Goal: Task Accomplishment & Management: Manage account settings

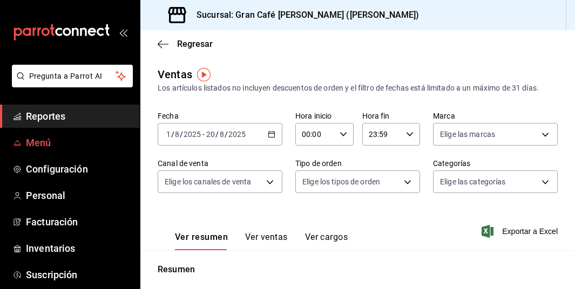
click at [42, 143] on span "Menú" at bounding box center [78, 143] width 105 height 15
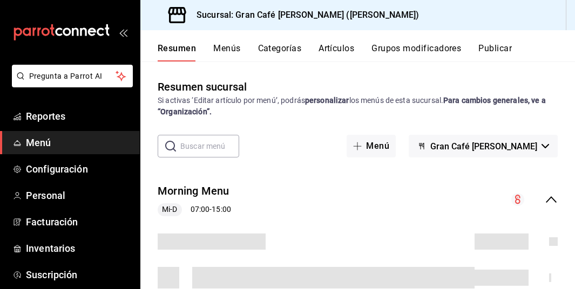
click at [494, 50] on button "Publicar" at bounding box center [494, 52] width 33 height 18
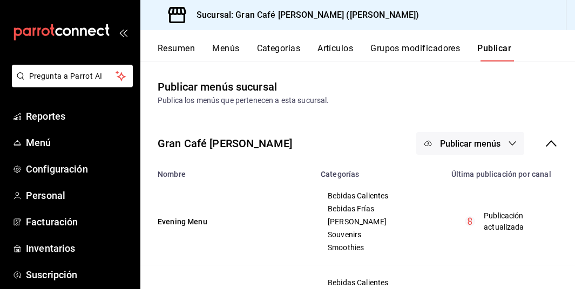
click at [472, 141] on span "Publicar menús" at bounding box center [470, 144] width 60 height 10
click at [469, 182] on span "Punto de venta" at bounding box center [486, 178] width 52 height 11
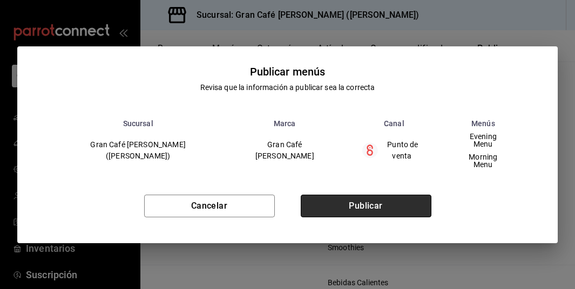
click at [394, 201] on button "Publicar" at bounding box center [366, 206] width 131 height 23
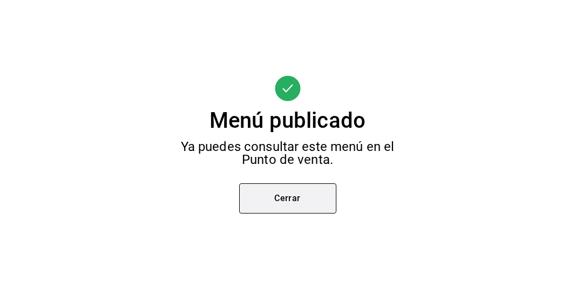
click at [297, 204] on button "Cerrar" at bounding box center [287, 199] width 97 height 30
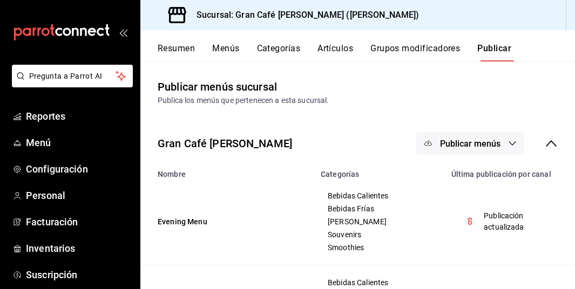
click at [323, 49] on button "Artículos" at bounding box center [335, 52] width 36 height 18
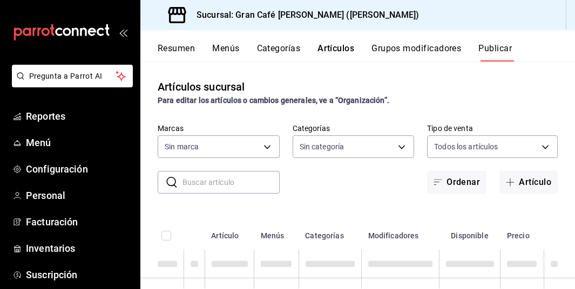
type input "c264ec5e-3e8d-497c-974c-9b9b5dc048eb"
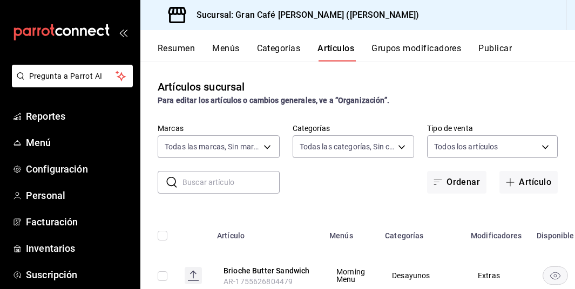
type input "35130152-e618-45a0-b1af-60fe83d1e634,258d2af6-b62e-49c7-85e2-7a560fcd6601,6ff4b…"
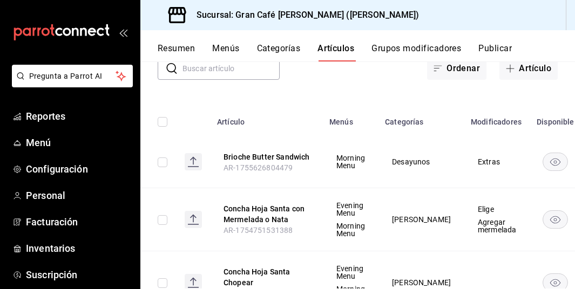
click at [493, 50] on button "Publicar" at bounding box center [494, 52] width 33 height 18
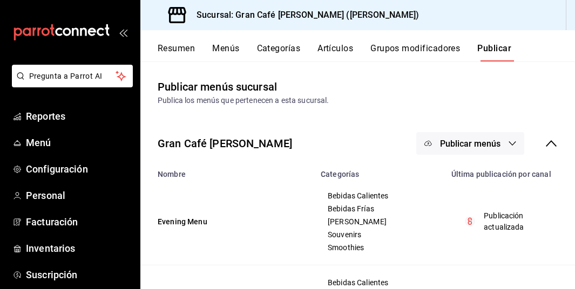
click at [479, 145] on span "Publicar menús" at bounding box center [470, 144] width 60 height 10
click at [466, 179] on span "Punto de venta" at bounding box center [486, 178] width 52 height 11
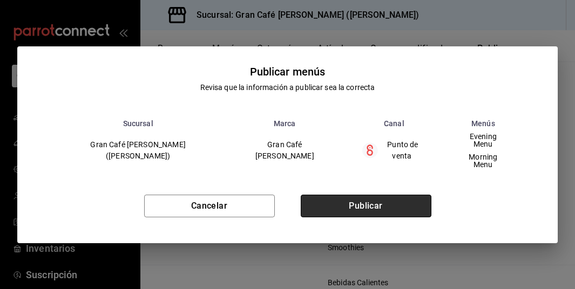
click at [366, 199] on button "Publicar" at bounding box center [366, 206] width 131 height 23
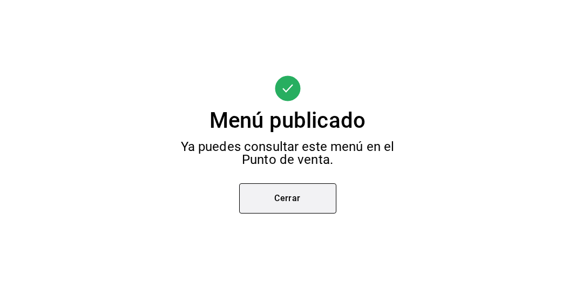
click at [287, 197] on button "Cerrar" at bounding box center [287, 199] width 97 height 30
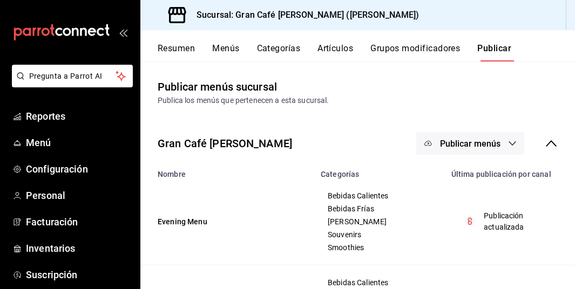
click at [342, 48] on button "Artículos" at bounding box center [335, 52] width 36 height 18
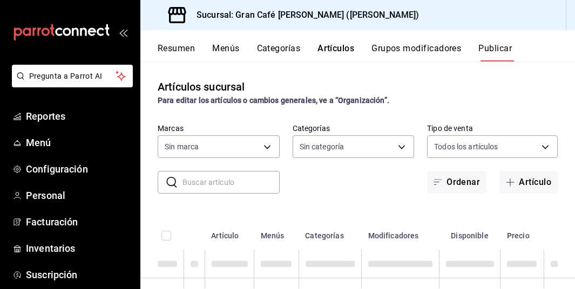
type input "c264ec5e-3e8d-497c-974c-9b9b5dc048eb"
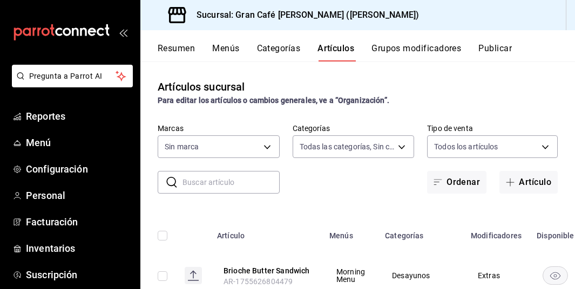
type input "35130152-e618-45a0-b1af-60fe83d1e634,258d2af6-b62e-49c7-85e2-7a560fcd6601,6ff4b…"
type input "c264ec5e-3e8d-497c-974c-9b9b5dc048eb"
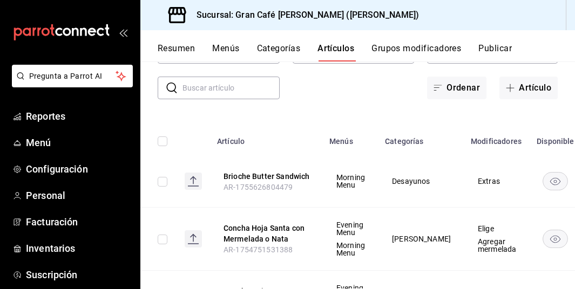
scroll to position [92, 0]
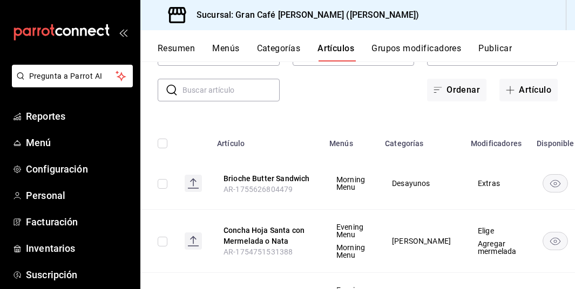
click at [245, 95] on input "text" at bounding box center [230, 90] width 97 height 22
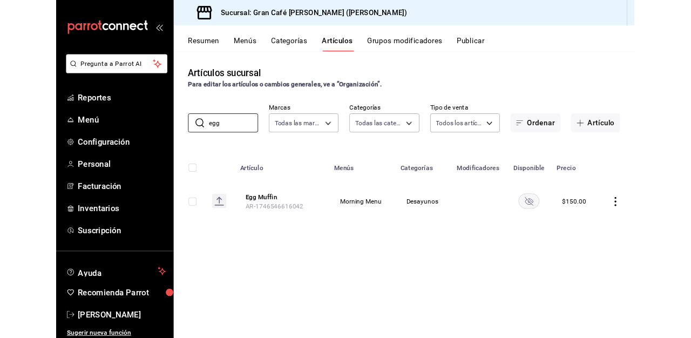
scroll to position [0, 0]
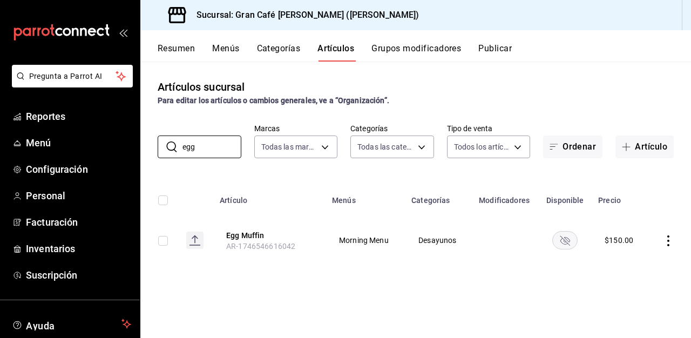
click at [574, 239] on icon "actions" at bounding box center [668, 240] width 11 height 11
click at [574, 289] on span "Eliminar" at bounding box center [636, 309] width 28 height 9
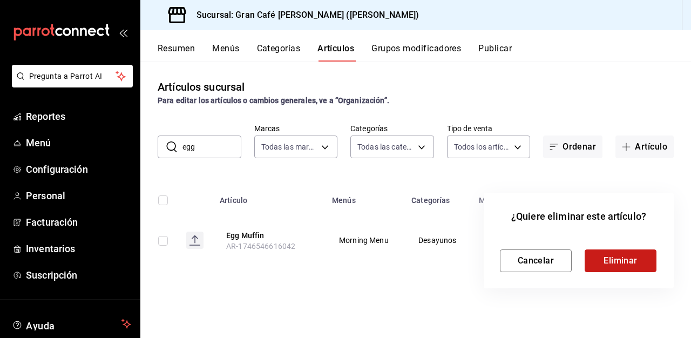
click at [574, 262] on button "Eliminar" at bounding box center [621, 260] width 72 height 23
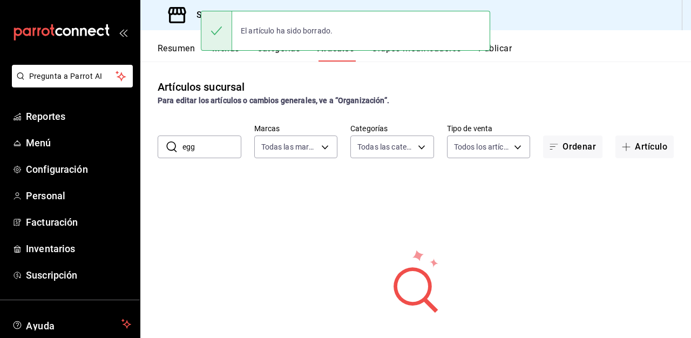
click at [216, 151] on input "egg" at bounding box center [211, 147] width 59 height 22
type input "e"
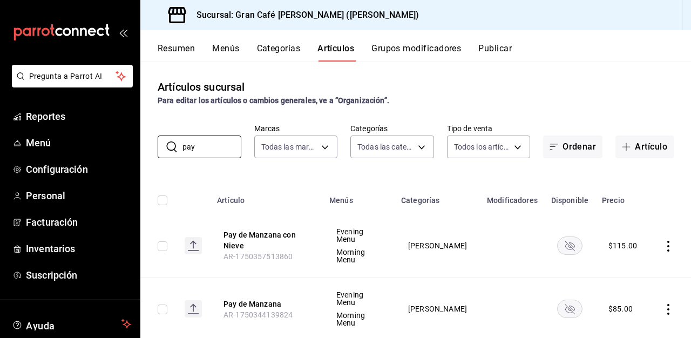
scroll to position [13, 0]
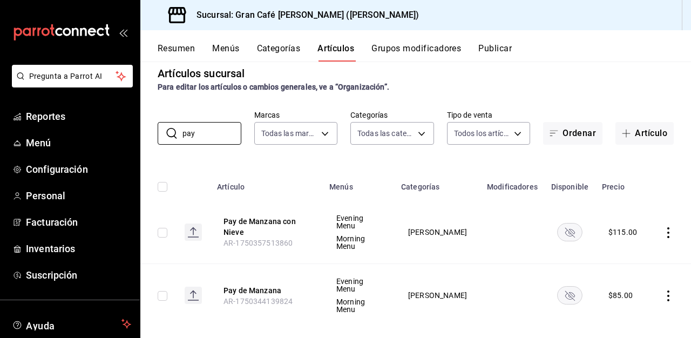
click at [574, 230] on icon "actions" at bounding box center [668, 232] width 2 height 11
click at [574, 289] on span "Eliminar" at bounding box center [636, 299] width 28 height 9
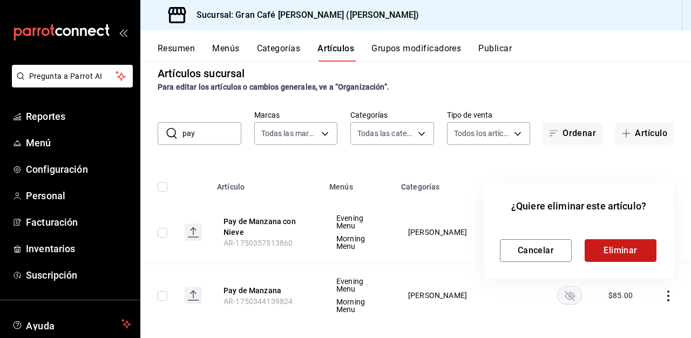
click at [574, 253] on button "Eliminar" at bounding box center [621, 250] width 72 height 23
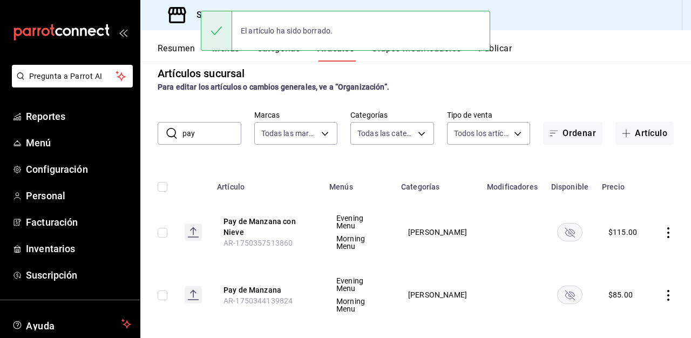
scroll to position [0, 0]
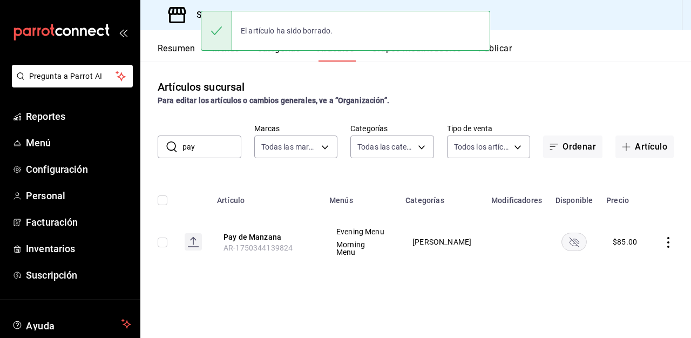
click at [574, 243] on icon "actions" at bounding box center [668, 242] width 11 height 11
click at [574, 289] on span "Eliminar" at bounding box center [636, 309] width 28 height 11
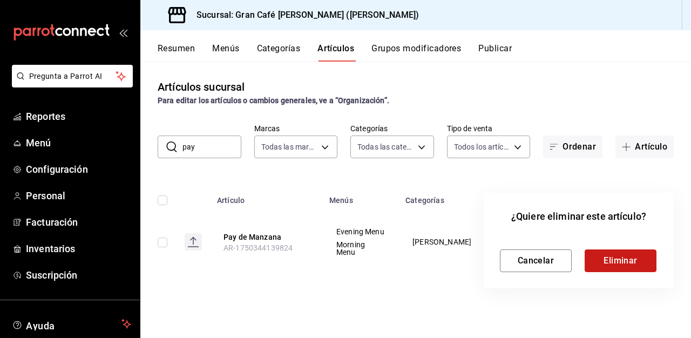
click at [574, 267] on button "Eliminar" at bounding box center [621, 260] width 72 height 23
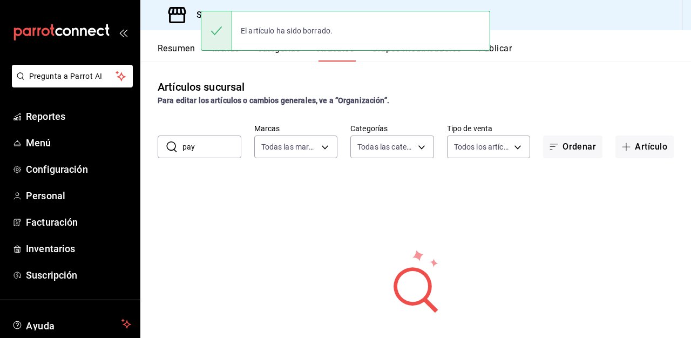
click at [211, 168] on div "Artículos sucursal Para editar los artículos o cambios generales, ve a “Organiz…" at bounding box center [415, 200] width 551 height 276
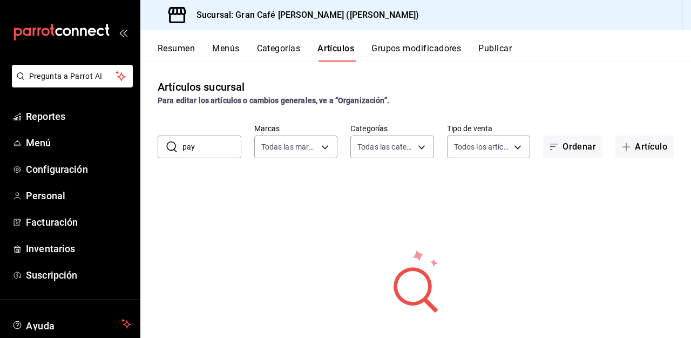
drag, startPoint x: 207, startPoint y: 152, endPoint x: 173, endPoint y: 151, distance: 34.0
click at [173, 151] on div "​ pay ​" at bounding box center [200, 147] width 84 height 23
click at [173, 151] on icon at bounding box center [171, 146] width 13 height 13
click at [207, 150] on input "pay" at bounding box center [211, 147] width 59 height 22
type input "p"
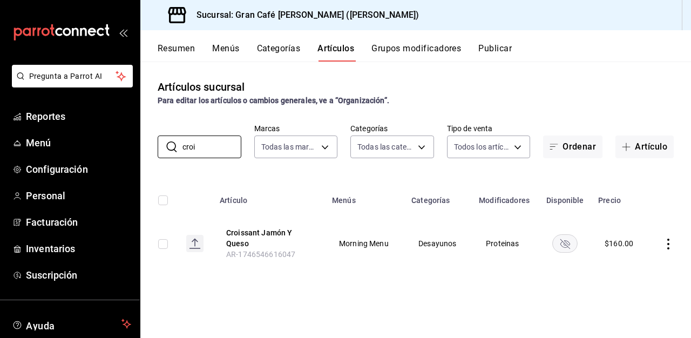
click at [574, 239] on icon "actions" at bounding box center [668, 244] width 2 height 11
click at [574, 289] on span "Eliminar" at bounding box center [636, 309] width 28 height 9
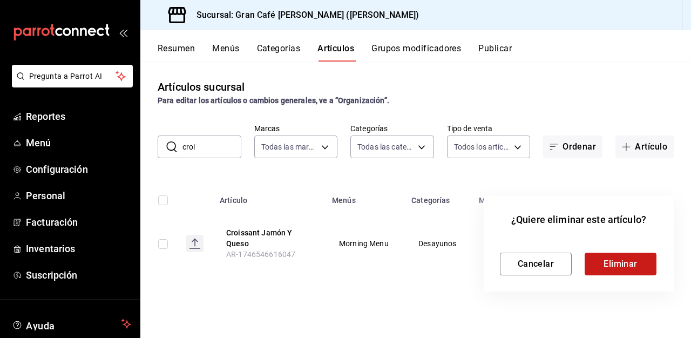
click at [574, 260] on button "Eliminar" at bounding box center [621, 264] width 72 height 23
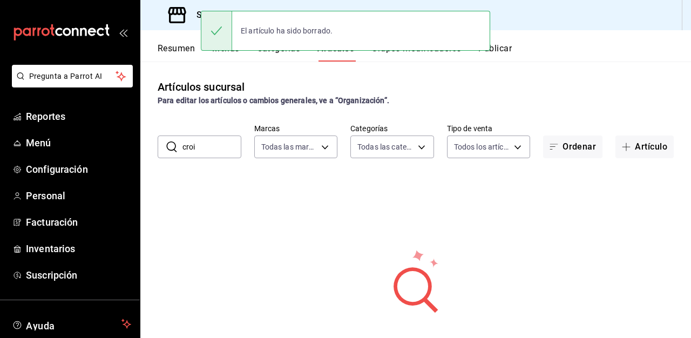
click at [207, 150] on input "croi" at bounding box center [211, 147] width 59 height 22
type input "c"
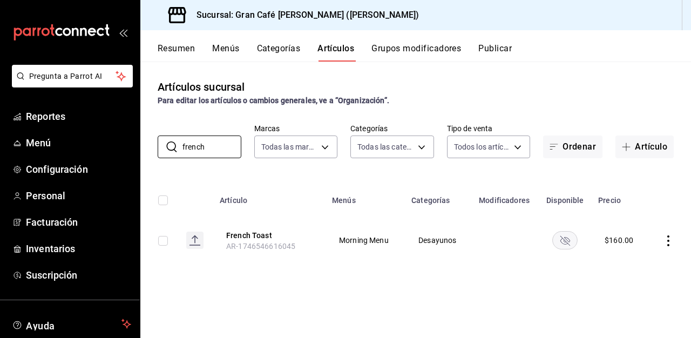
click at [574, 242] on icon "actions" at bounding box center [668, 240] width 11 height 11
click at [574, 289] on span "Eliminar" at bounding box center [636, 309] width 28 height 9
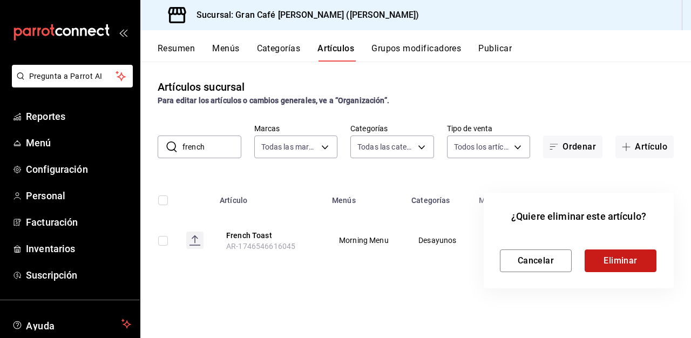
click at [574, 264] on button "Eliminar" at bounding box center [621, 260] width 72 height 23
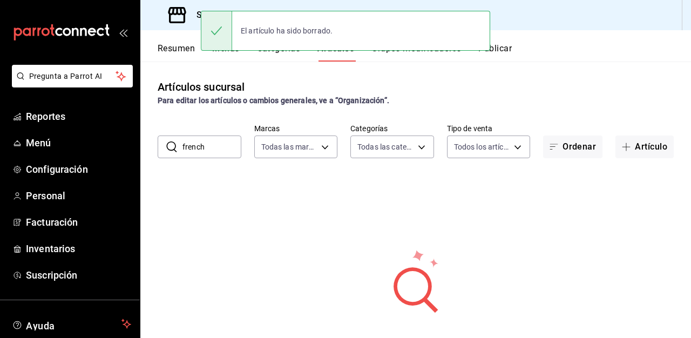
click at [217, 145] on input "french" at bounding box center [211, 147] width 59 height 22
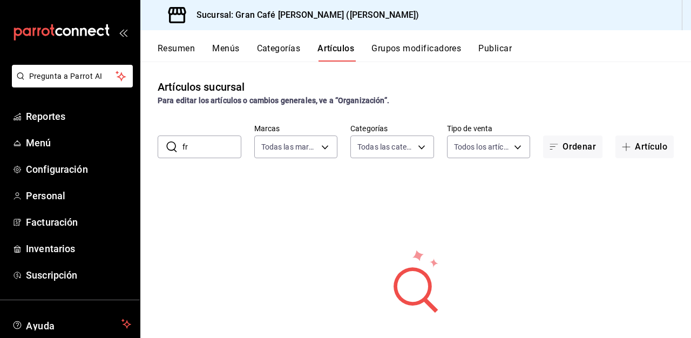
type input "f"
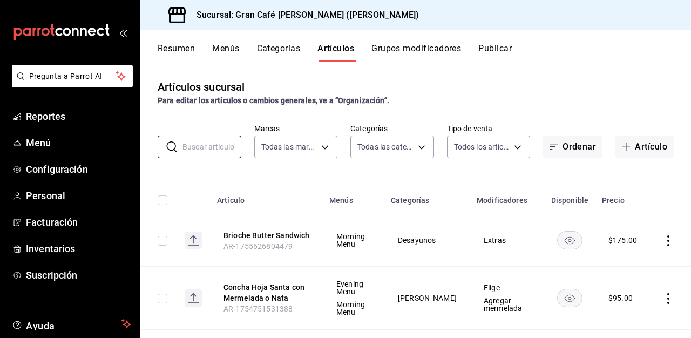
click at [501, 44] on button "Publicar" at bounding box center [494, 52] width 33 height 18
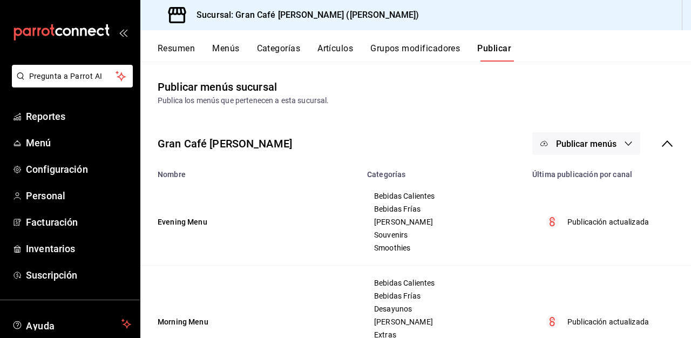
click at [569, 141] on span "Publicar menús" at bounding box center [586, 144] width 60 height 10
click at [574, 187] on li "Punto de venta" at bounding box center [586, 179] width 99 height 30
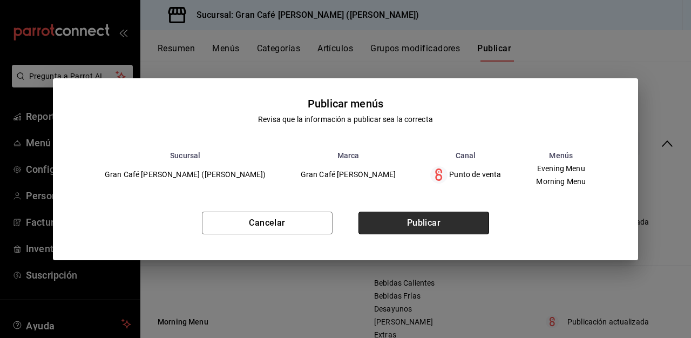
click at [448, 222] on button "Publicar" at bounding box center [423, 223] width 131 height 23
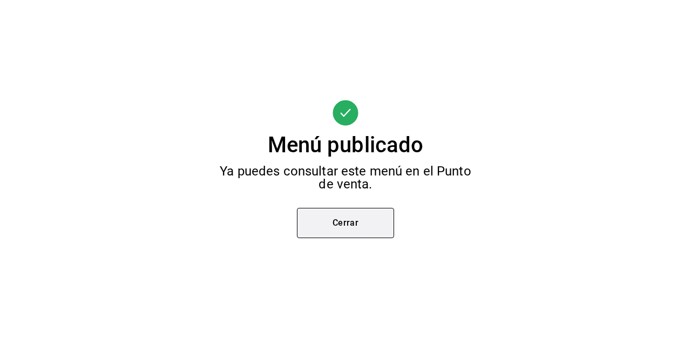
click at [344, 224] on button "Cerrar" at bounding box center [345, 223] width 97 height 30
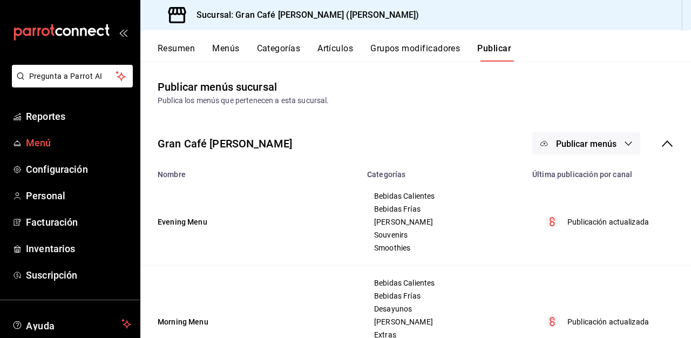
click at [38, 144] on span "Menú" at bounding box center [78, 143] width 105 height 15
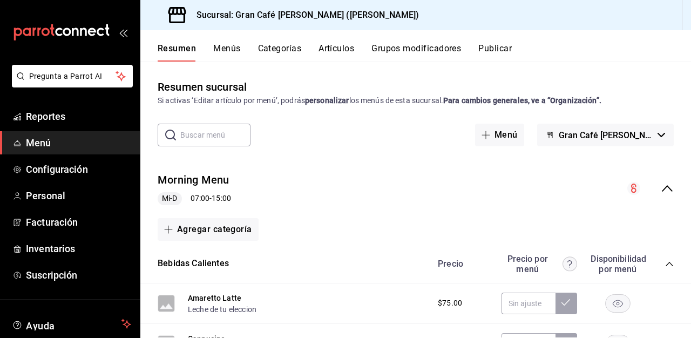
click at [235, 48] on button "Menús" at bounding box center [226, 52] width 27 height 18
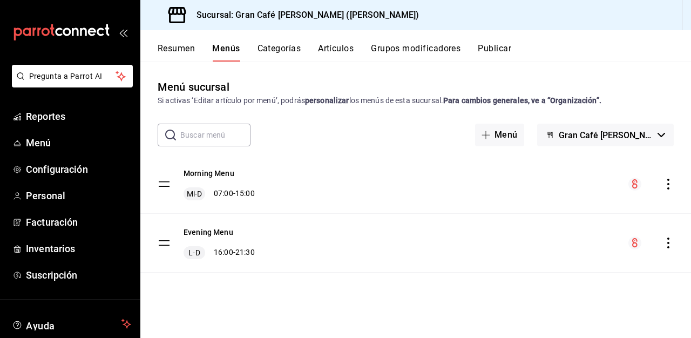
click at [427, 48] on button "Grupos modificadores" at bounding box center [416, 52] width 90 height 18
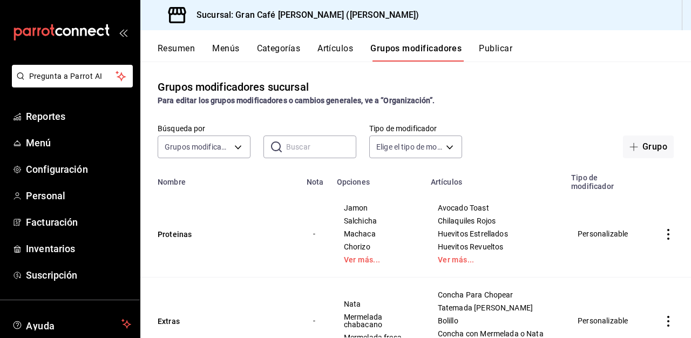
click at [344, 52] on button "Artículos" at bounding box center [335, 52] width 36 height 18
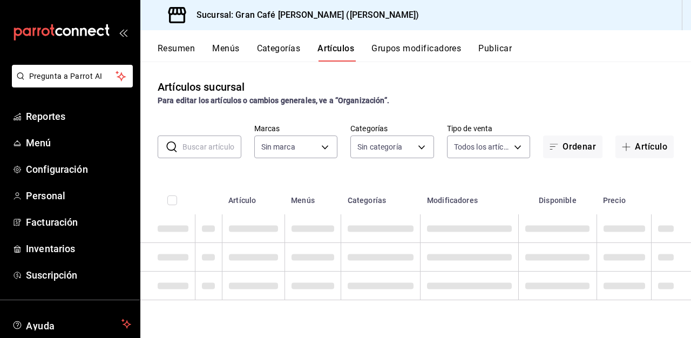
click at [214, 148] on input "text" at bounding box center [211, 147] width 59 height 22
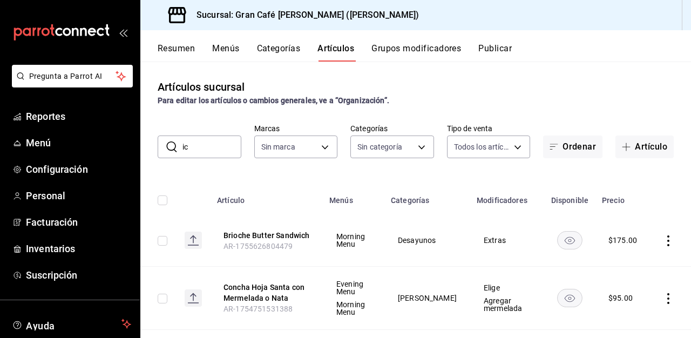
type input "ice"
type input "35130152-e618-45a0-b1af-60fe83d1e634,258d2af6-b62e-49c7-85e2-7a560fcd6601,6ff4b…"
type input "c264ec5e-3e8d-497c-974c-9b9b5dc048eb"
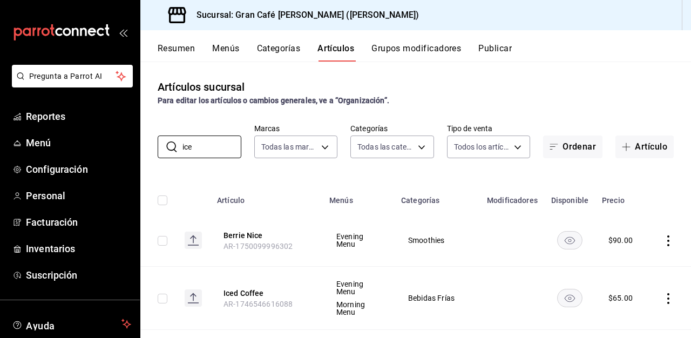
scroll to position [59, 0]
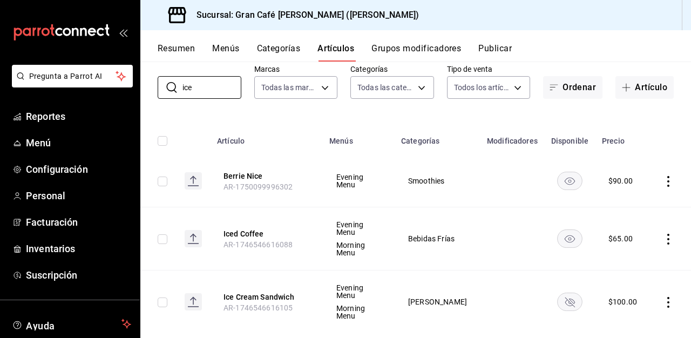
type input "ice"
click at [574, 289] on icon "actions" at bounding box center [668, 302] width 2 height 11
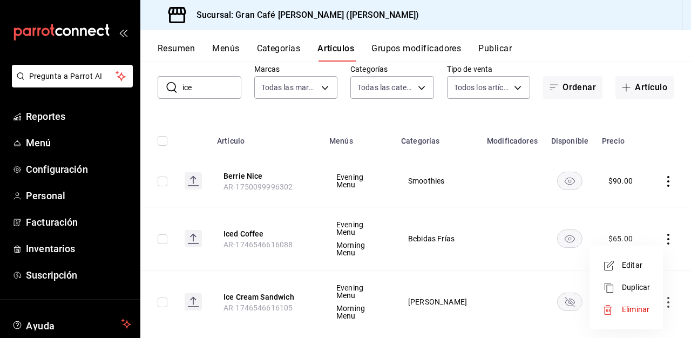
click at [574, 289] on span "Eliminar" at bounding box center [636, 309] width 28 height 9
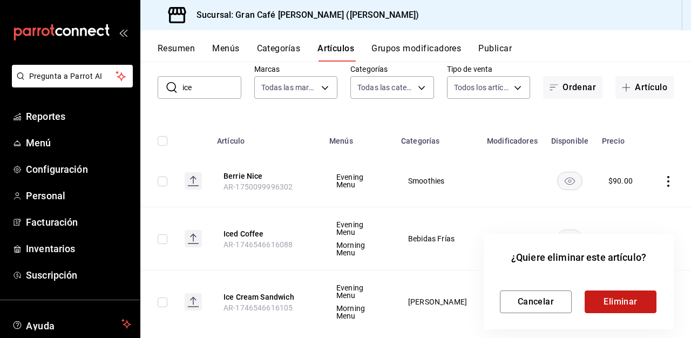
click at [574, 289] on button "Eliminar" at bounding box center [621, 301] width 72 height 23
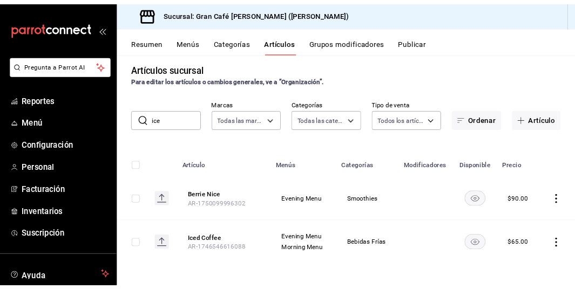
scroll to position [0, 0]
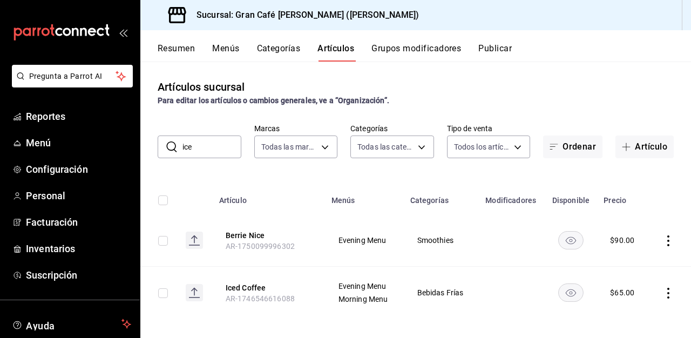
click at [504, 50] on button "Publicar" at bounding box center [494, 52] width 33 height 18
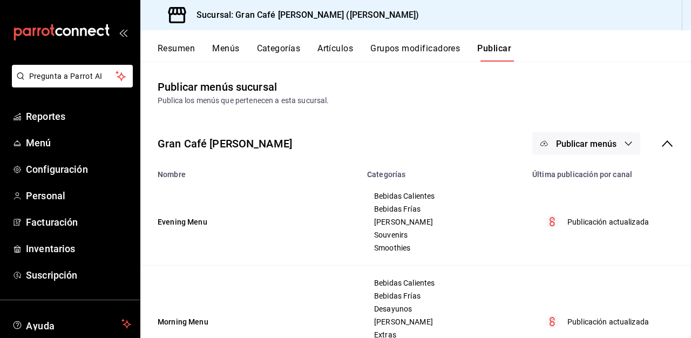
click at [574, 150] on button "Publicar menús" at bounding box center [586, 143] width 108 height 23
click at [574, 191] on li "Punto de venta" at bounding box center [586, 179] width 99 height 30
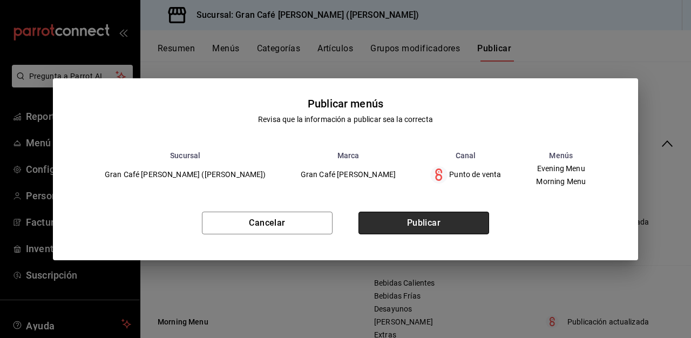
click at [457, 219] on button "Publicar" at bounding box center [423, 223] width 131 height 23
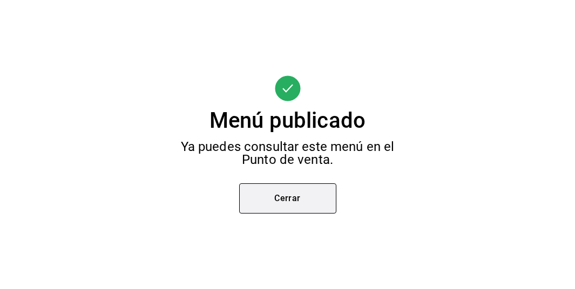
click at [289, 202] on button "Cerrar" at bounding box center [287, 199] width 97 height 30
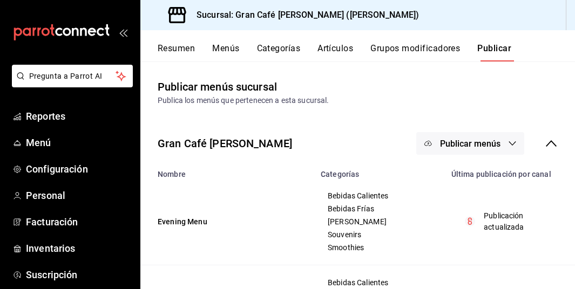
click at [338, 51] on button "Artículos" at bounding box center [335, 52] width 36 height 18
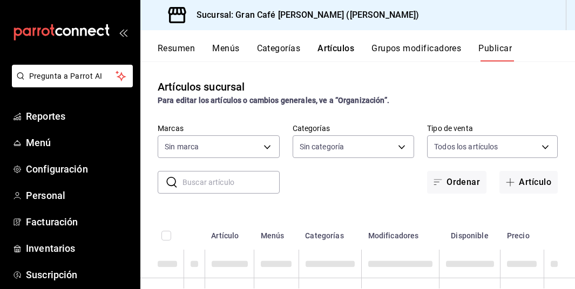
type input "c264ec5e-3e8d-497c-974c-9b9b5dc048eb"
click at [211, 188] on input "text" at bounding box center [230, 183] width 97 height 22
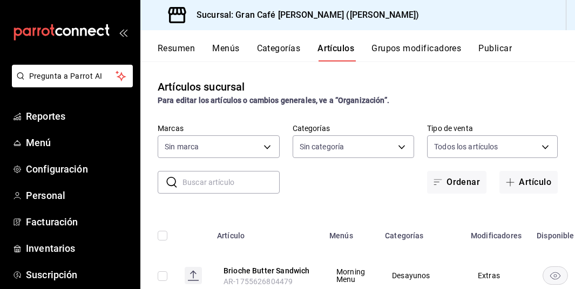
type input "c264ec5e-3e8d-497c-974c-9b9b5dc048eb"
type input "35130152-e618-45a0-b1af-60fe83d1e634,258d2af6-b62e-49c7-85e2-7a560fcd6601,6ff4b…"
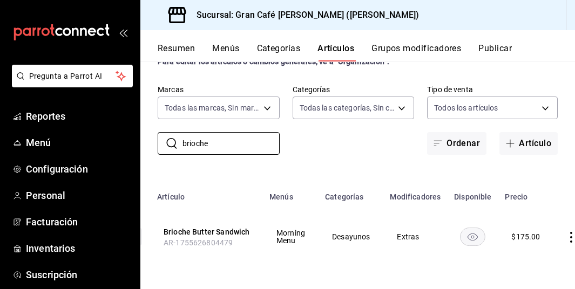
scroll to position [0, 77]
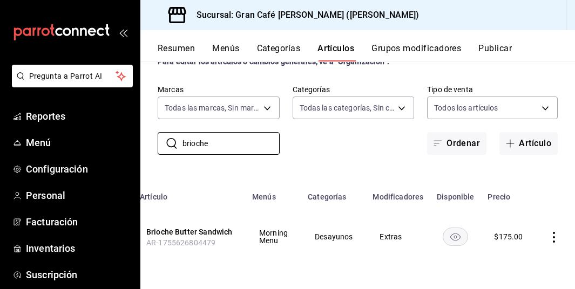
type input "brioche"
click at [551, 235] on icon "actions" at bounding box center [554, 237] width 11 height 11
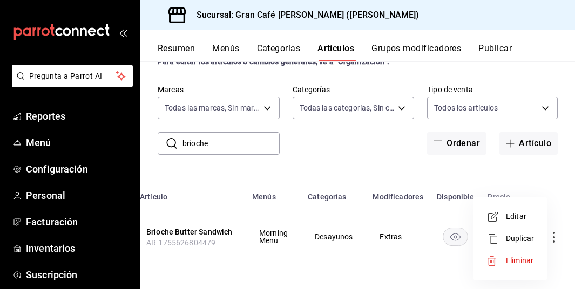
click at [524, 219] on span "Editar" at bounding box center [520, 216] width 28 height 11
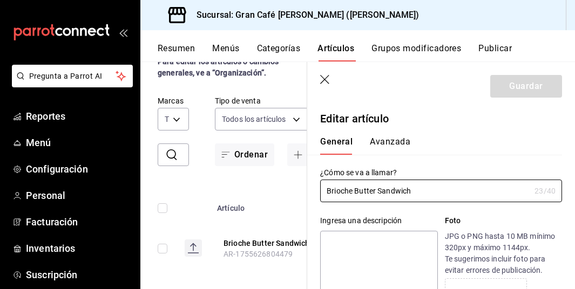
type input "$175.00"
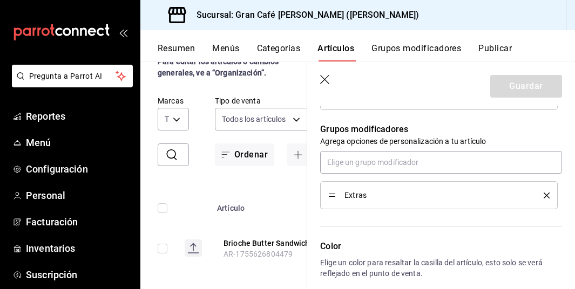
scroll to position [475, 0]
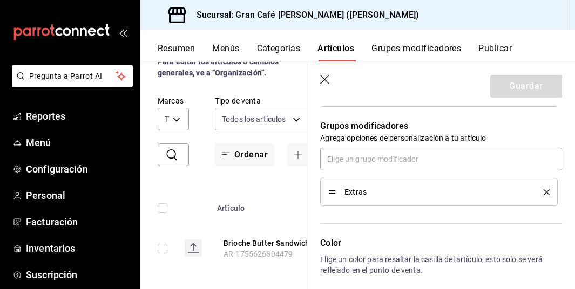
click at [549, 191] on icon "delete" at bounding box center [547, 193] width 6 height 6
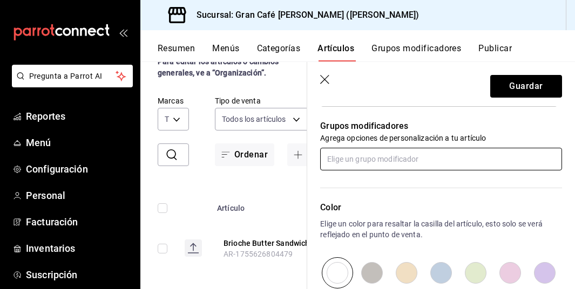
click at [346, 159] on input "text" at bounding box center [441, 159] width 242 height 23
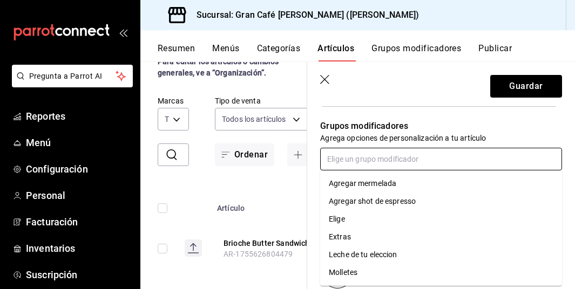
scroll to position [18, 0]
click at [357, 269] on div "Proteinas" at bounding box center [345, 272] width 33 height 11
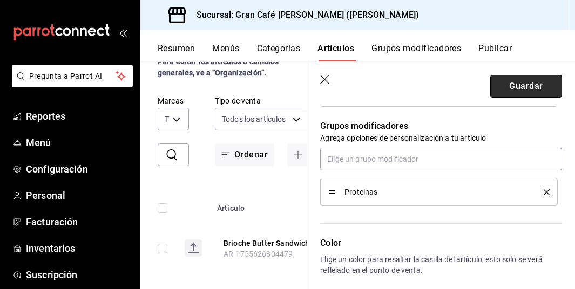
click at [518, 87] on button "Guardar" at bounding box center [526, 86] width 72 height 23
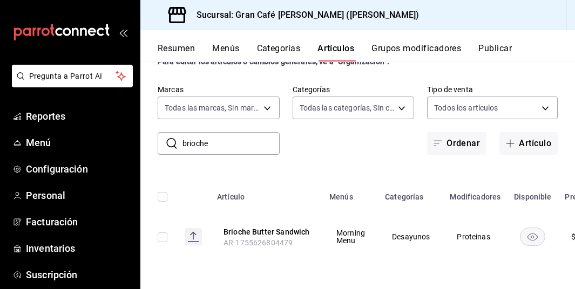
click at [500, 52] on button "Publicar" at bounding box center [494, 52] width 33 height 18
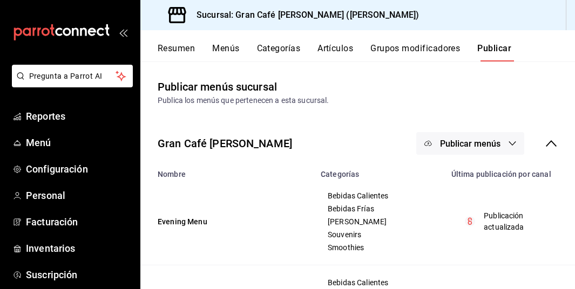
click at [497, 45] on button "Publicar" at bounding box center [494, 52] width 34 height 18
click at [455, 142] on span "Publicar menús" at bounding box center [470, 144] width 60 height 10
click at [467, 175] on span "Punto de venta" at bounding box center [486, 178] width 52 height 11
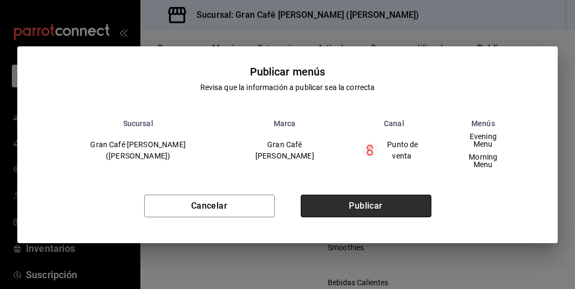
click at [356, 197] on button "Publicar" at bounding box center [366, 206] width 131 height 23
